Goal: Navigation & Orientation: Find specific page/section

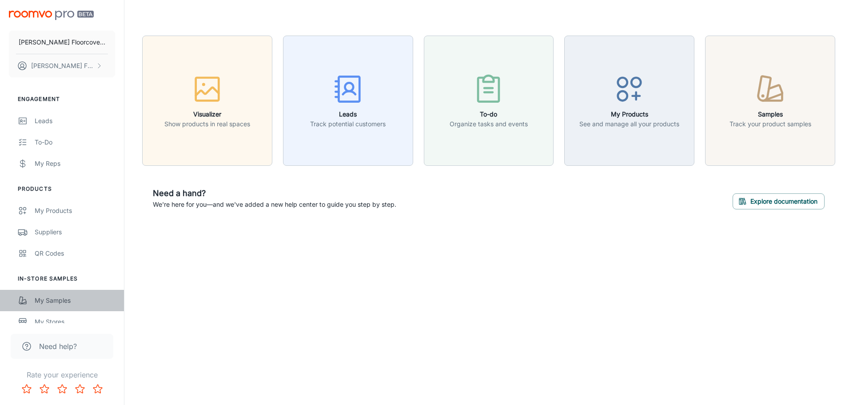
click at [61, 302] on div "My Samples" at bounding box center [75, 301] width 80 height 10
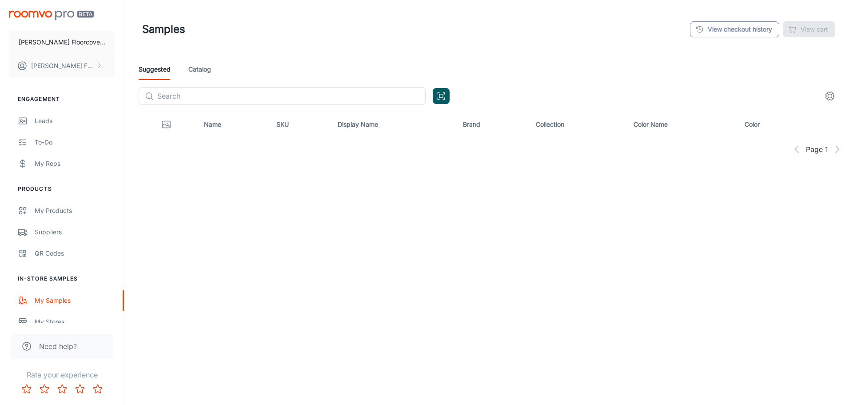
click at [727, 33] on link "View checkout history" at bounding box center [734, 29] width 89 height 16
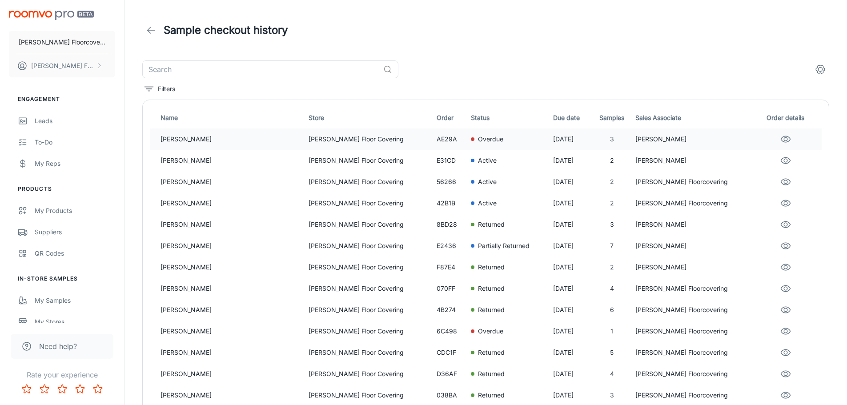
click at [329, 140] on p "[PERSON_NAME] Floor Covering" at bounding box center [368, 139] width 121 height 10
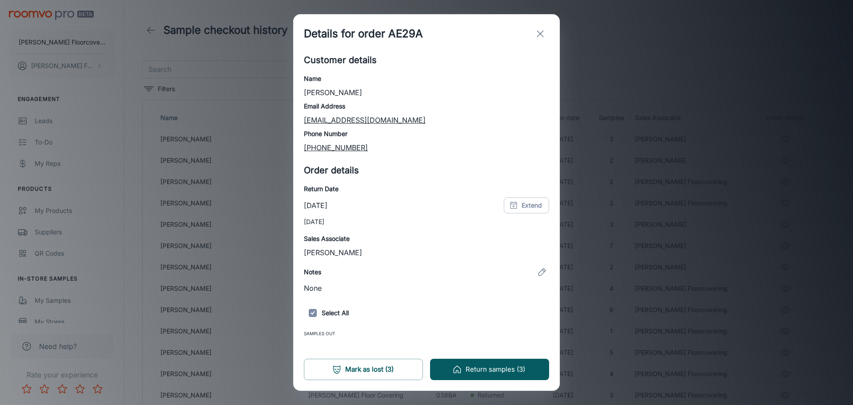
click at [539, 32] on line "exit" at bounding box center [540, 34] width 6 height 6
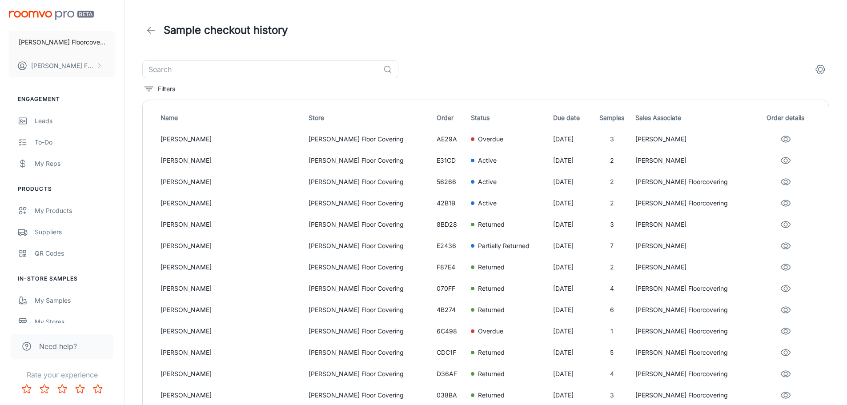
click at [68, 348] on span "Need help?" at bounding box center [58, 346] width 38 height 11
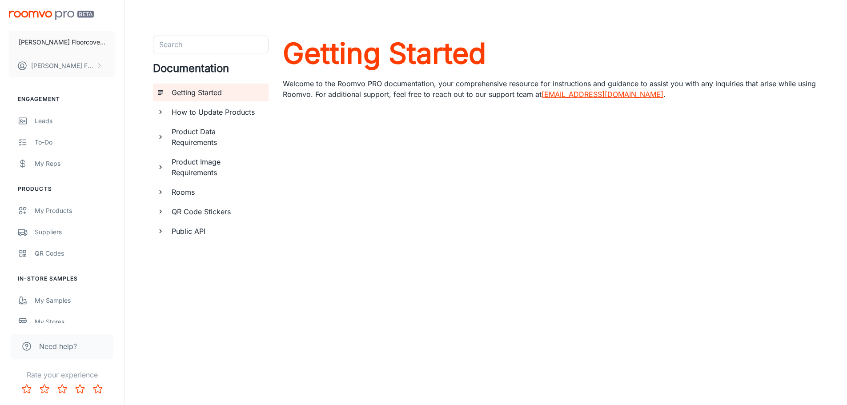
click at [580, 95] on link "[EMAIL_ADDRESS][DOMAIN_NAME]" at bounding box center [602, 94] width 122 height 9
click at [584, 96] on link "[EMAIL_ADDRESS][DOMAIN_NAME]" at bounding box center [602, 94] width 122 height 9
click at [65, 39] on p "[PERSON_NAME] Floorcovering" at bounding box center [62, 42] width 87 height 10
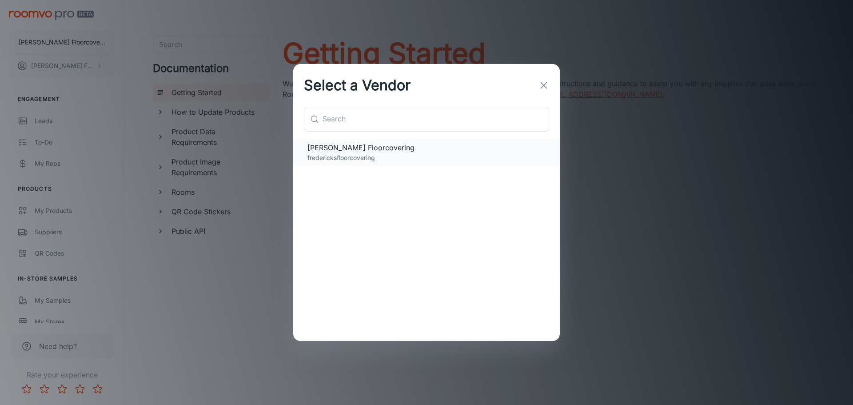
click at [433, 150] on span "[PERSON_NAME] Floorcovering" at bounding box center [427, 147] width 238 height 11
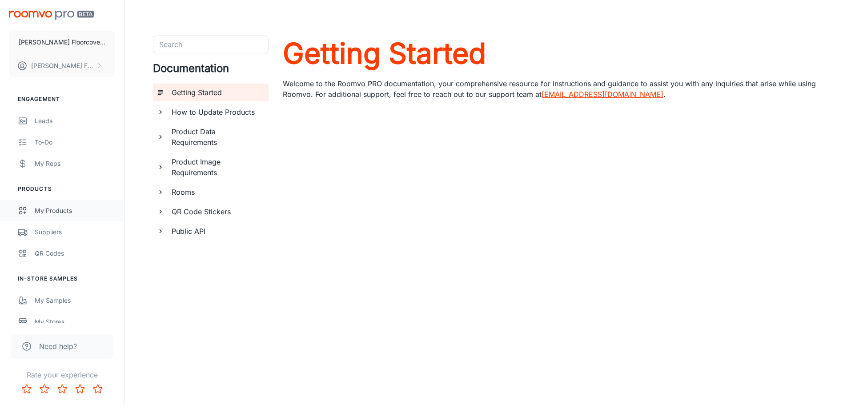
click at [53, 209] on div "My Products" at bounding box center [75, 211] width 80 height 10
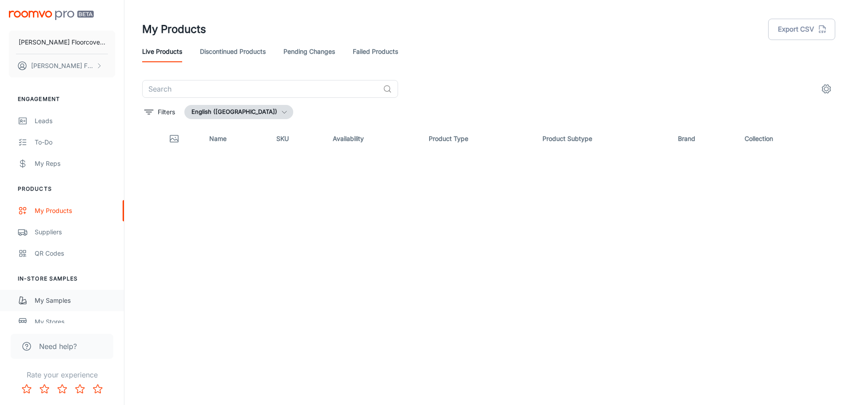
click at [63, 300] on div "My Samples" at bounding box center [75, 301] width 80 height 10
